Goal: Task Accomplishment & Management: Use online tool/utility

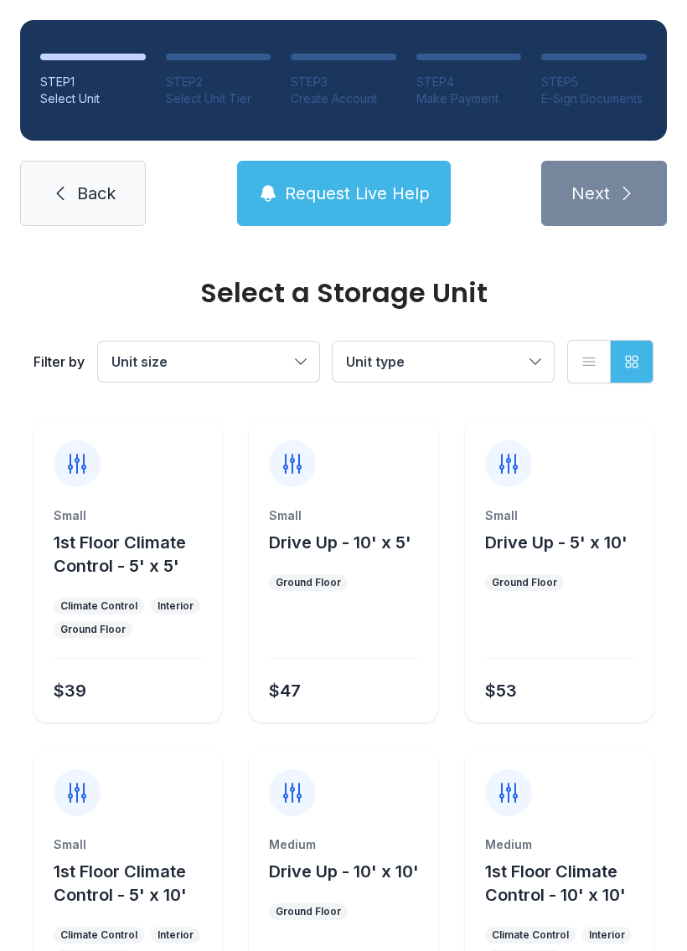
click at [362, 185] on span "Request Live Help" at bounding box center [357, 193] width 145 height 23
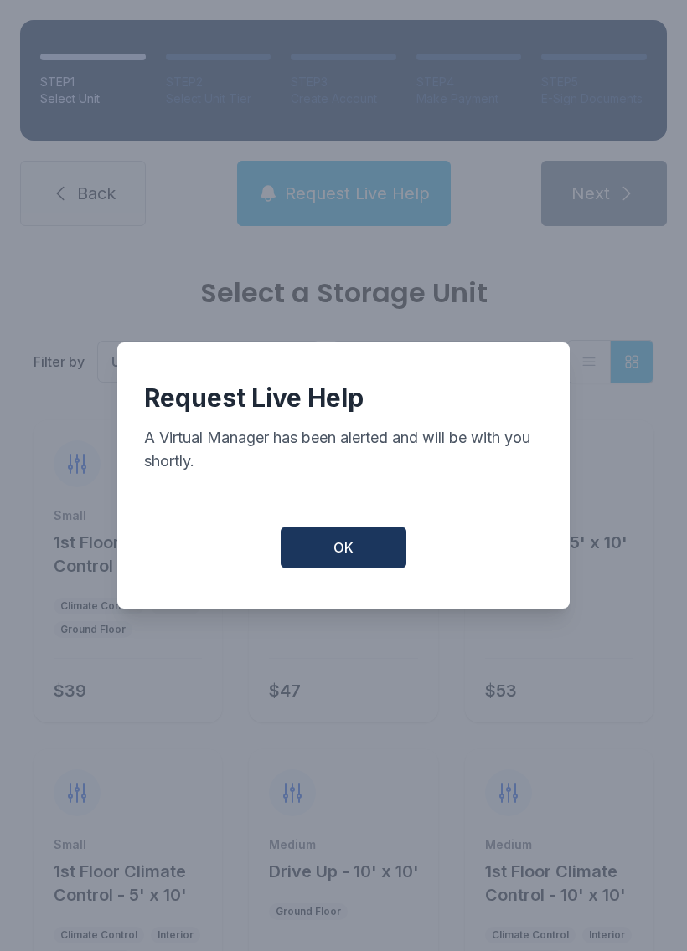
click at [340, 569] on button "OK" at bounding box center [344, 548] width 126 height 42
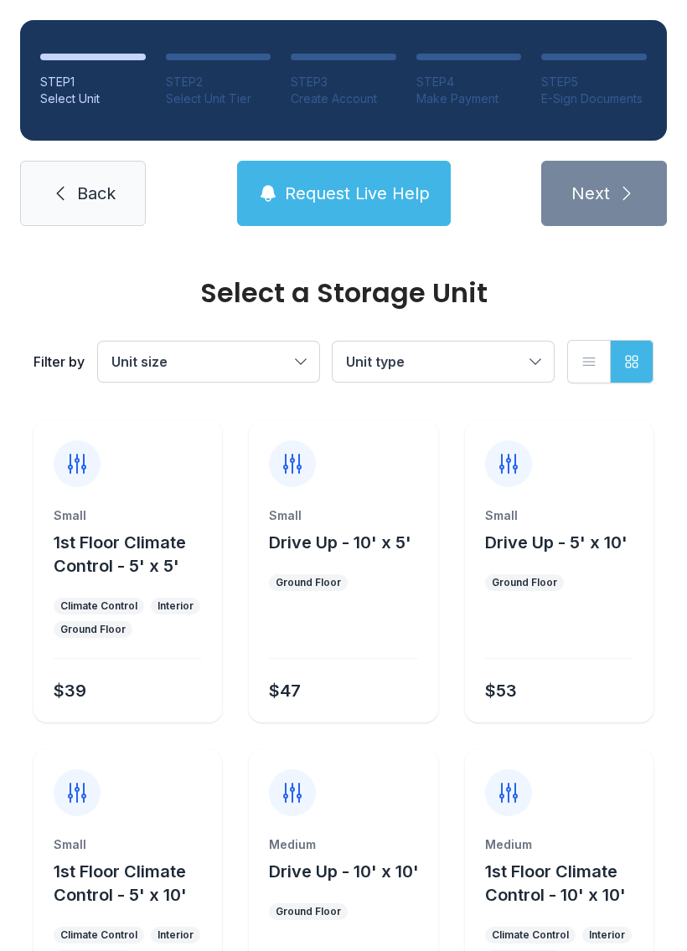
click at [332, 186] on span "Request Live Help" at bounding box center [357, 193] width 145 height 23
click at [312, 208] on button "Request Live Help" at bounding box center [344, 193] width 214 height 65
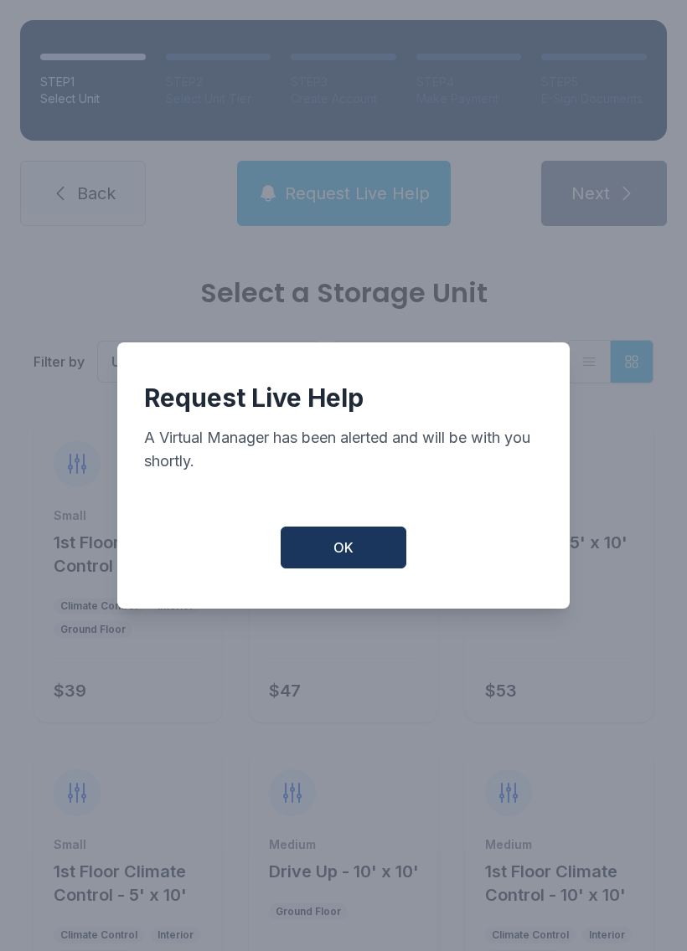
click at [307, 586] on div "Request Live Help A Virtual Manager has been alerted and will be with you short…" at bounding box center [343, 476] width 452 height 266
click at [337, 551] on span "OK" at bounding box center [343, 548] width 20 height 20
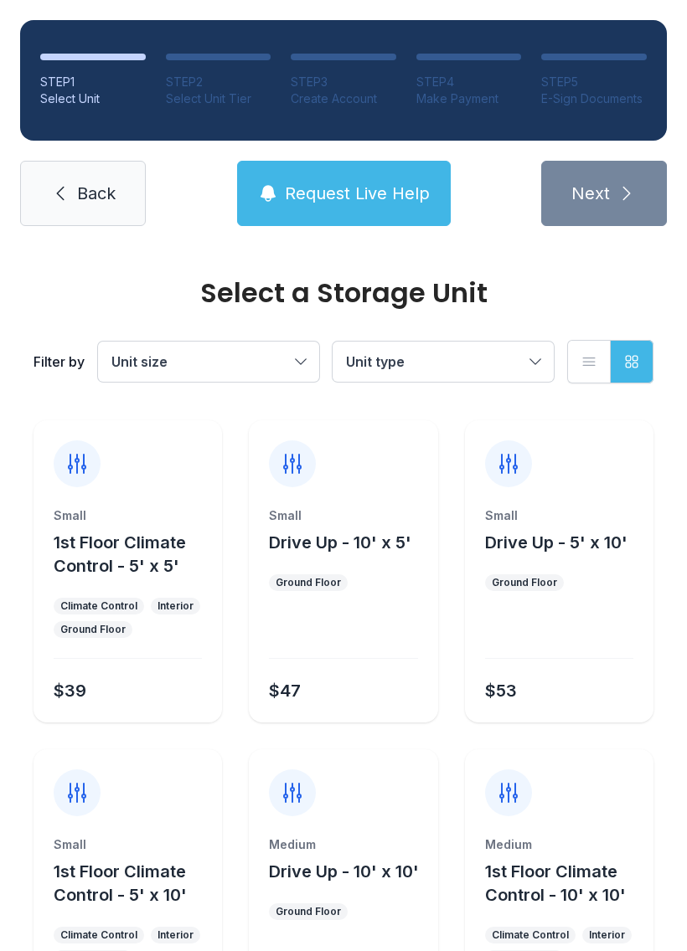
click at [77, 193] on span "Back" at bounding box center [96, 193] width 39 height 23
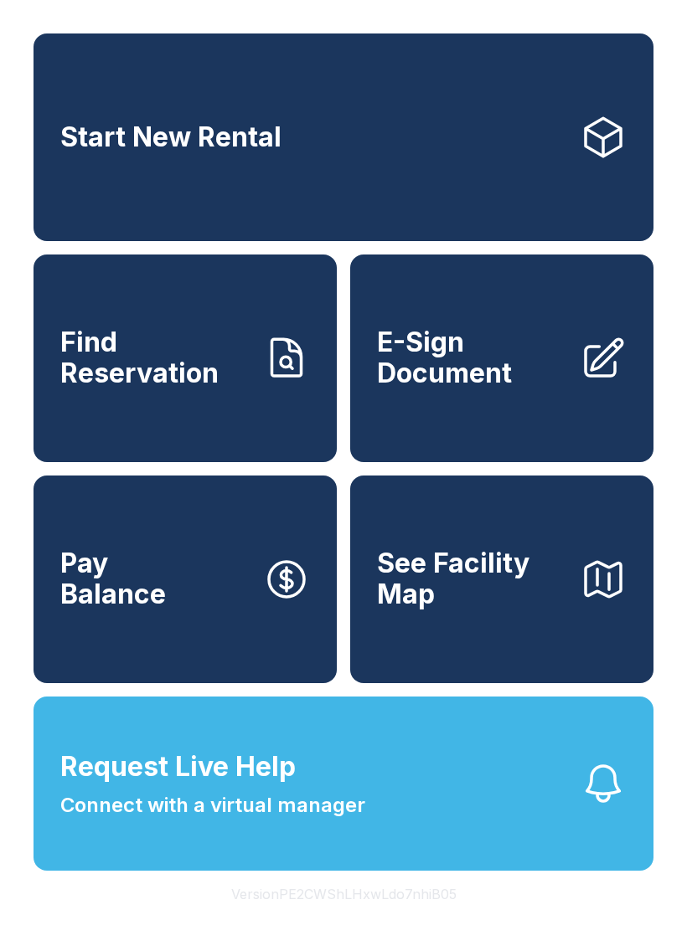
click at [449, 368] on span "E-Sign Document" at bounding box center [471, 357] width 189 height 61
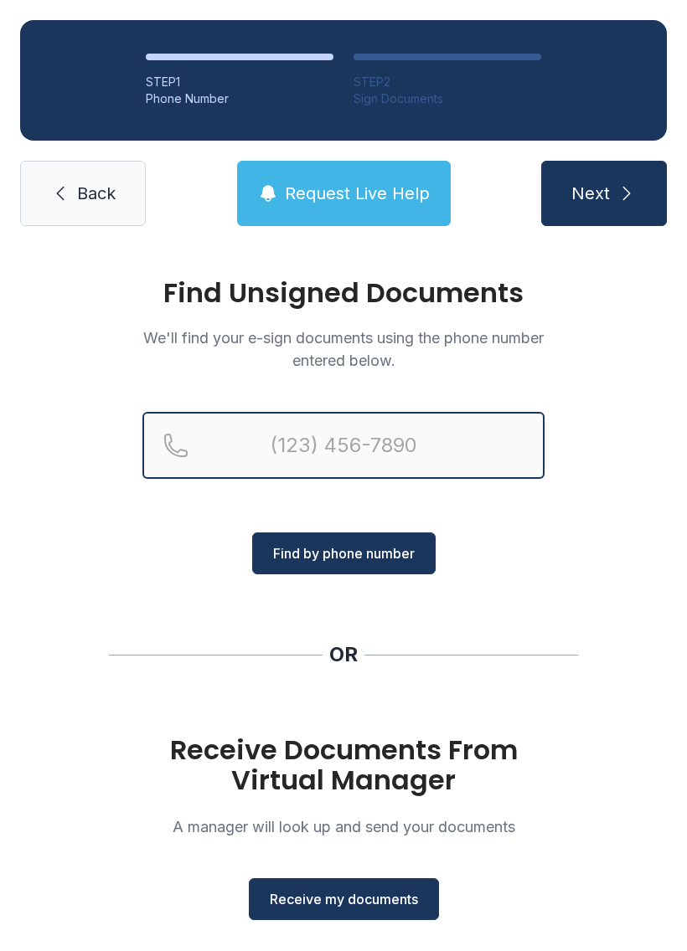
click at [370, 431] on input "Reservation phone number" at bounding box center [343, 445] width 402 height 67
type input "[PHONE_NUMBER]"
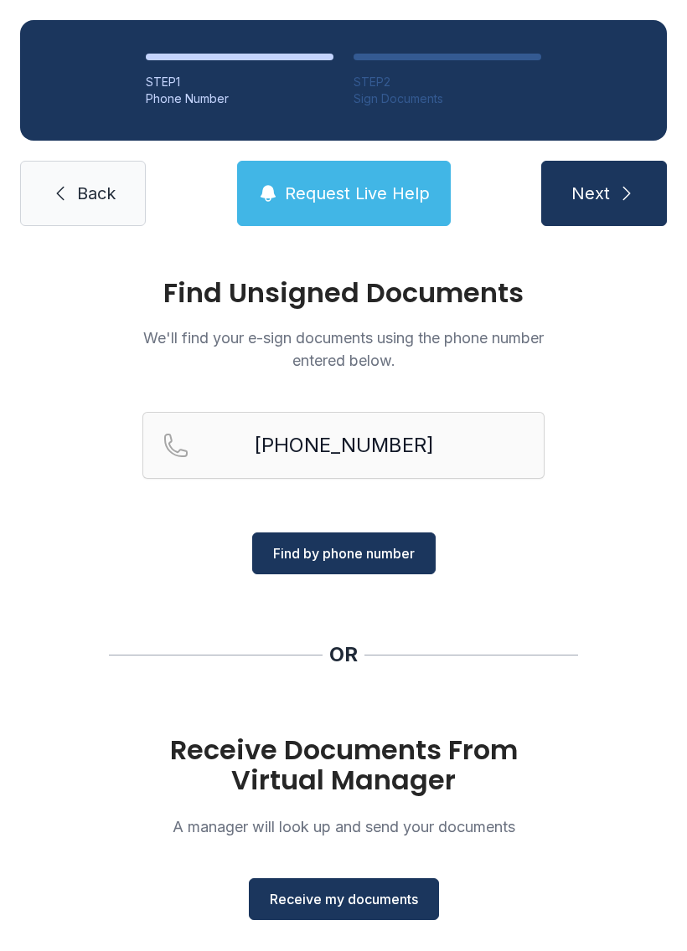
click at [383, 548] on span "Find by phone number" at bounding box center [344, 554] width 142 height 20
click at [341, 549] on span "Find by phone number" at bounding box center [344, 554] width 142 height 20
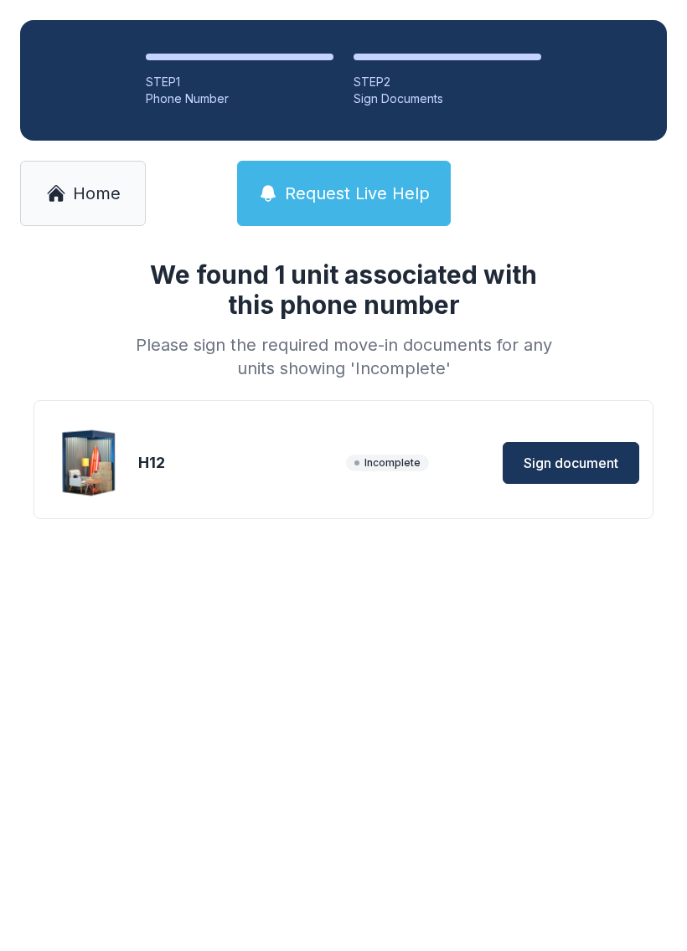
click at [569, 463] on span "Sign document" at bounding box center [570, 463] width 95 height 20
